Goal: Use online tool/utility: Utilize a website feature to perform a specific function

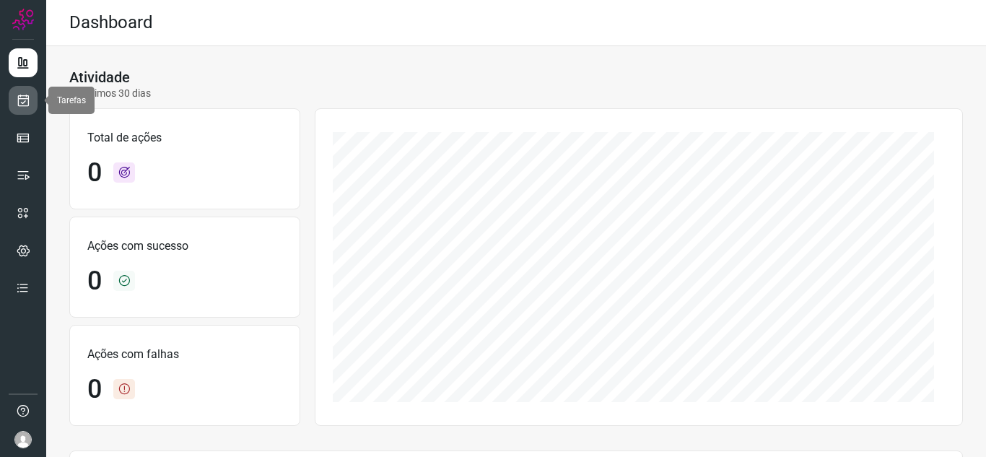
click at [22, 92] on link at bounding box center [23, 100] width 29 height 29
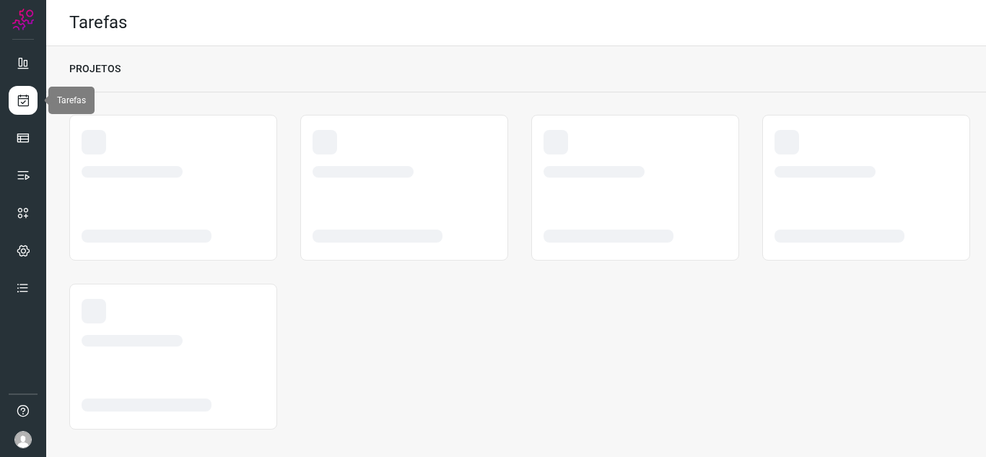
click at [25, 100] on icon at bounding box center [23, 100] width 15 height 14
click at [31, 436] on img at bounding box center [22, 439] width 17 height 17
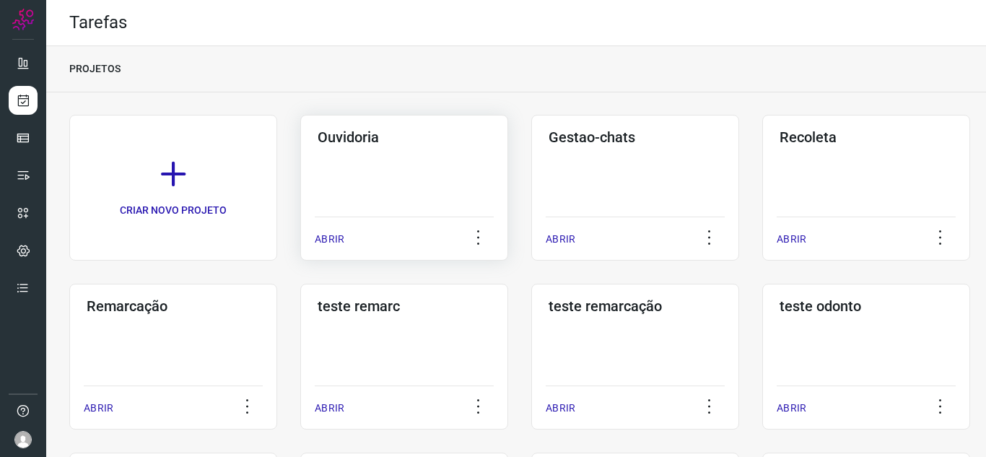
click at [341, 237] on p "ABRIR" at bounding box center [330, 239] width 30 height 15
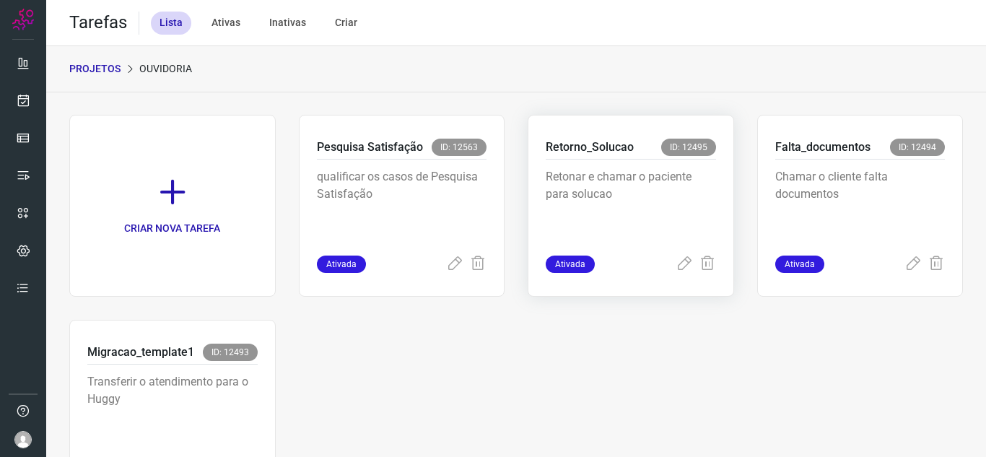
click at [556, 266] on span "Ativada" at bounding box center [570, 264] width 49 height 17
click at [676, 265] on icon at bounding box center [684, 264] width 17 height 17
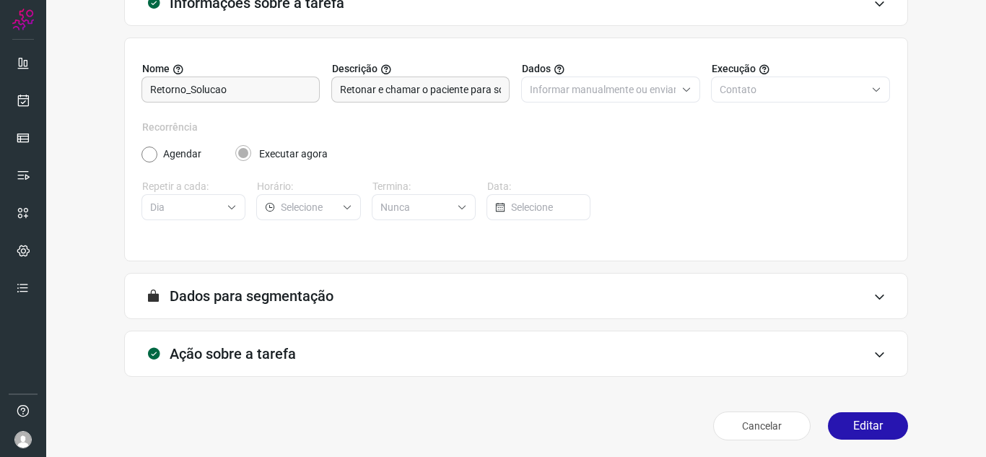
scroll to position [107, 0]
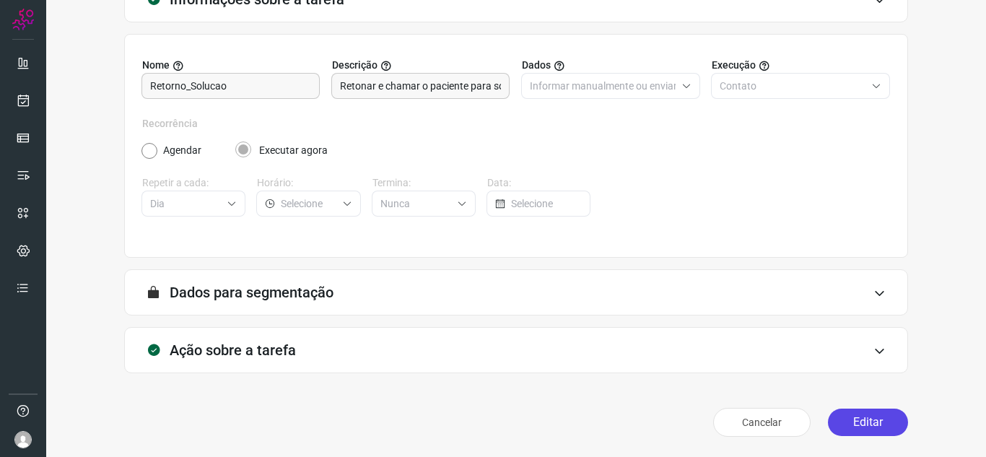
click at [874, 434] on button "Editar" at bounding box center [868, 422] width 80 height 27
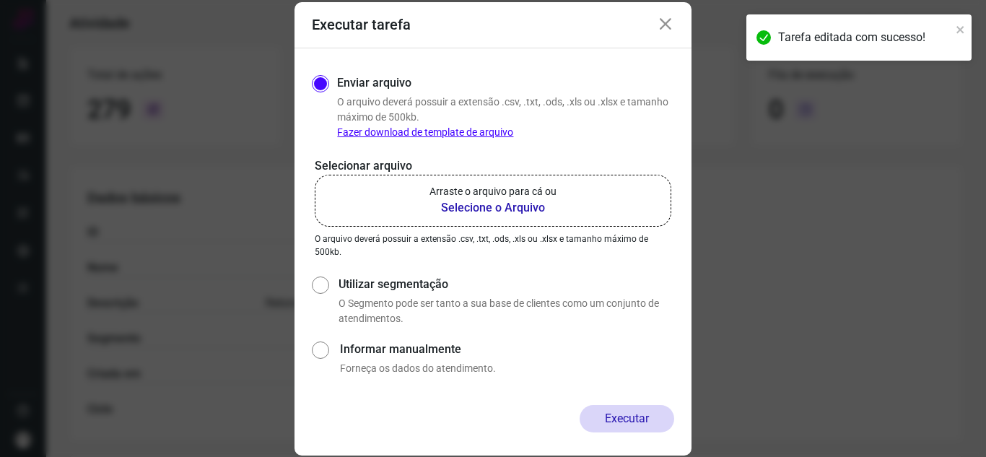
click at [492, 204] on b "Selecione o Arquivo" at bounding box center [493, 207] width 127 height 17
click at [0, 0] on input "Arraste o arquivo para cá ou Selecione o Arquivo" at bounding box center [0, 0] width 0 height 0
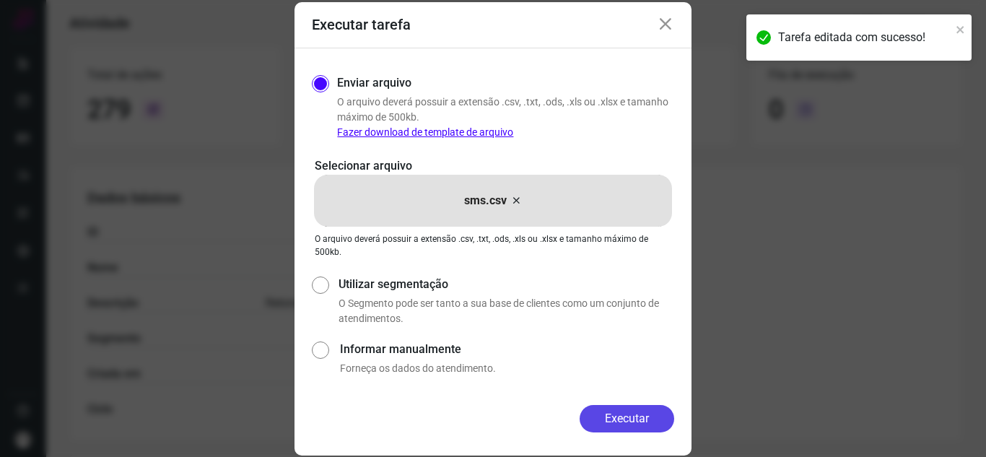
click at [646, 417] on button "Executar" at bounding box center [627, 418] width 95 height 27
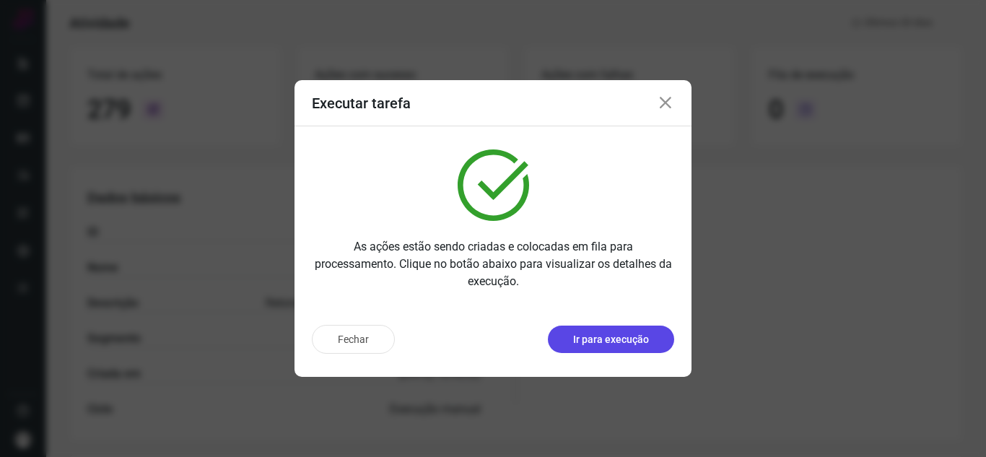
click at [614, 336] on p "Ir para execução" at bounding box center [611, 339] width 76 height 15
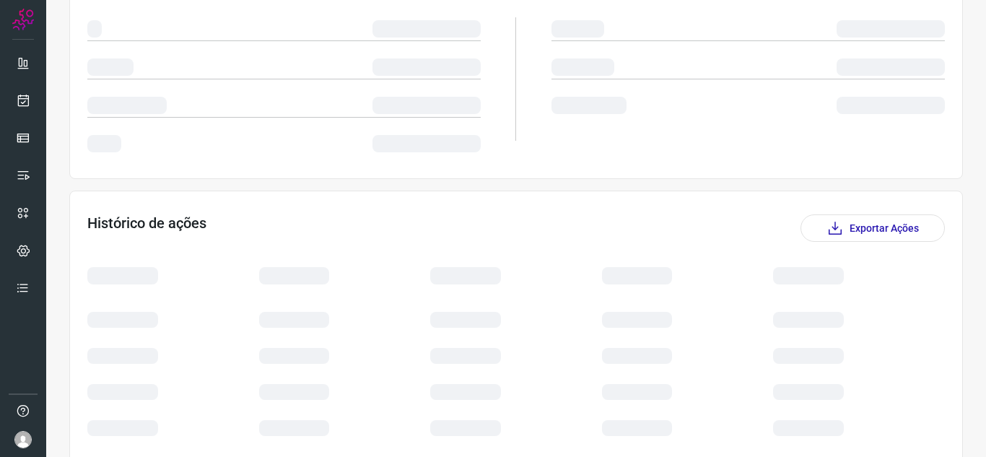
scroll to position [174, 0]
